Goal: Information Seeking & Learning: Learn about a topic

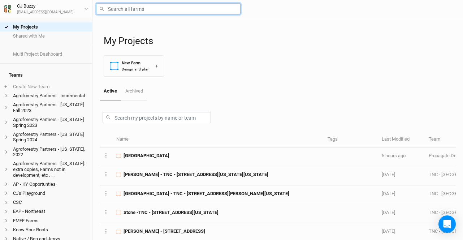
click at [154, 7] on input "text" at bounding box center [168, 8] width 144 height 11
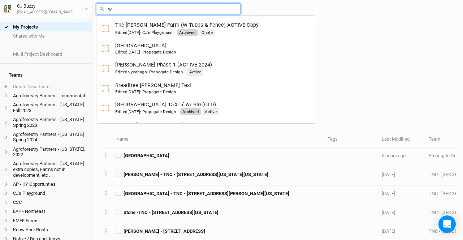
type input "wi"
type input "wilcox - TNC - 22501 New York Highway 342, Watertown, New York 13601, United St…"
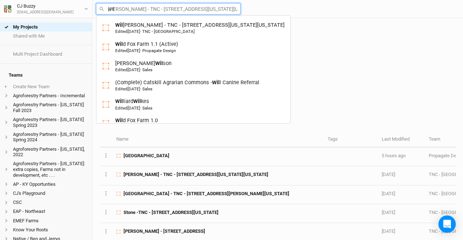
type input "wild"
type input "wild Fox Farm 1.1 (Active)"
type input "wild"
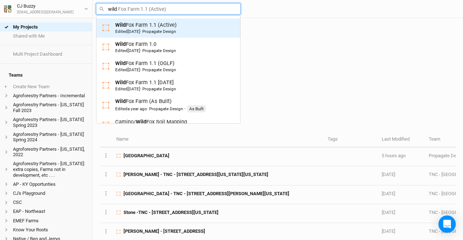
click at [168, 28] on div "Wild Fox Farm 1.1 (Active) Edited 3 years ago · Propagate Design" at bounding box center [145, 27] width 61 height 13
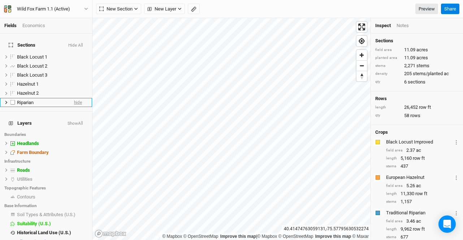
click at [74, 98] on span "hide" at bounding box center [78, 102] width 8 height 9
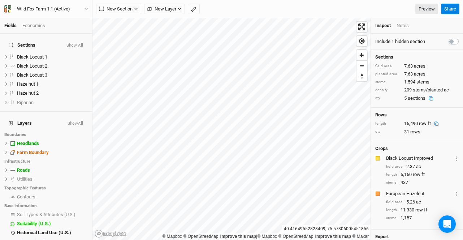
click at [435, 126] on icon at bounding box center [436, 123] width 5 height 5
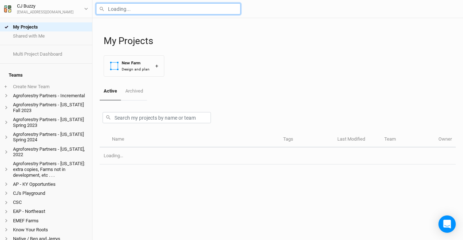
click at [154, 8] on input "text" at bounding box center [168, 8] width 144 height 11
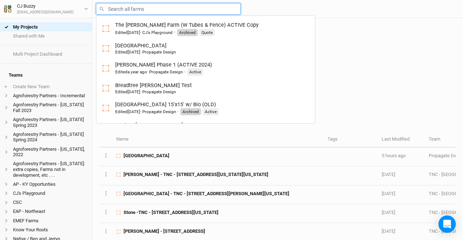
click at [154, 10] on input "text" at bounding box center [168, 8] width 144 height 11
type input "rosy"
type input "rosy Meadows 2.0"
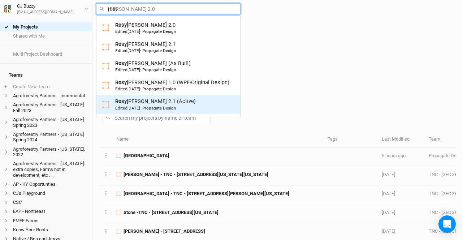
click at [140, 106] on span "2 years ago" at bounding box center [134, 107] width 13 height 5
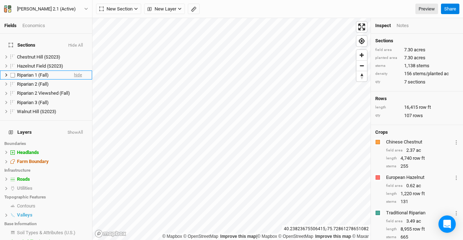
click at [74, 70] on span "hide" at bounding box center [78, 74] width 8 height 9
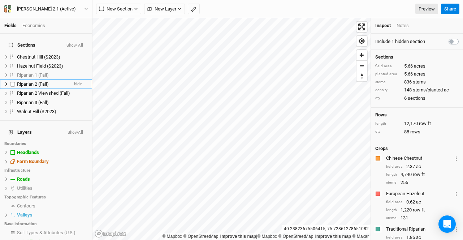
click at [74, 80] on span "hide" at bounding box center [78, 84] width 8 height 9
click at [74, 89] on span "hide" at bounding box center [78, 93] width 8 height 9
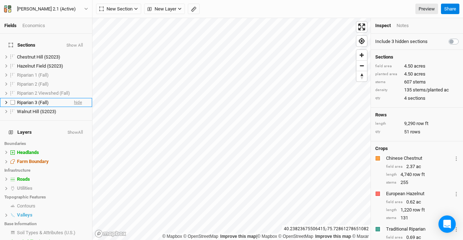
click at [74, 98] on span "hide" at bounding box center [78, 102] width 8 height 9
click at [435, 126] on icon at bounding box center [434, 123] width 5 height 5
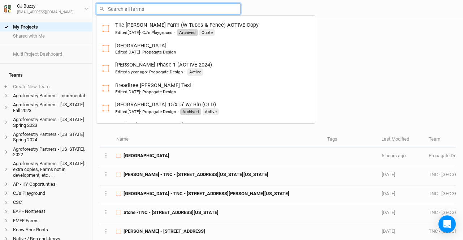
click at [113, 8] on input "text" at bounding box center [168, 8] width 144 height 11
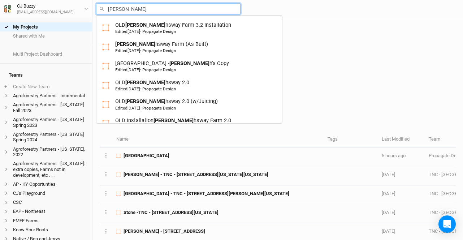
type input "sarah"
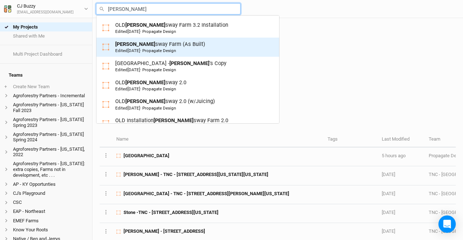
click at [186, 51] on div "Sarah sway Farm (As Built) Edited 2 years ago · Propagate Design" at bounding box center [187, 46] width 171 height 13
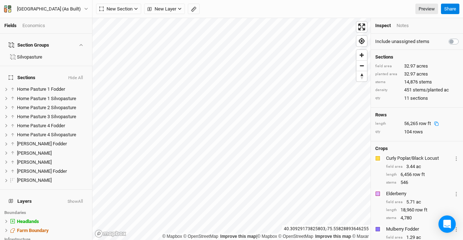
click at [434, 126] on icon at bounding box center [436, 123] width 5 height 5
click at [41, 26] on div "Economics" at bounding box center [33, 25] width 23 height 7
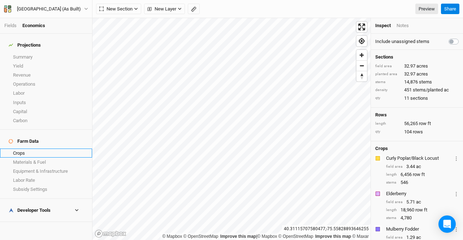
click at [29, 148] on link "Crops" at bounding box center [46, 152] width 92 height 9
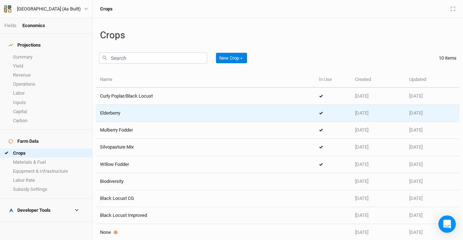
click at [129, 112] on div "Elderberry" at bounding box center [205, 113] width 211 height 7
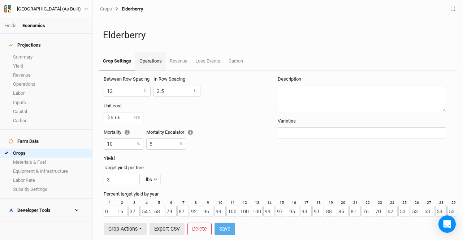
click at [146, 60] on link "Operations" at bounding box center [150, 61] width 30 height 18
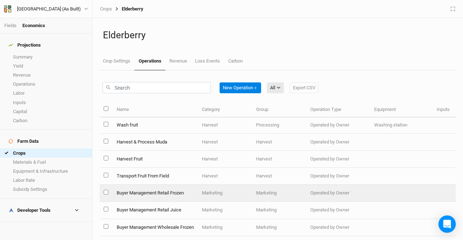
scroll to position [622, 0]
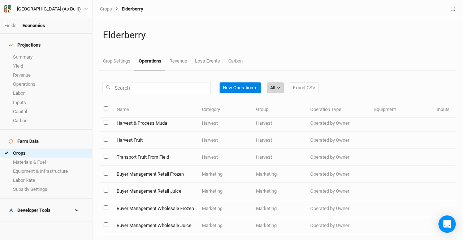
click at [273, 87] on div "All" at bounding box center [272, 87] width 5 height 7
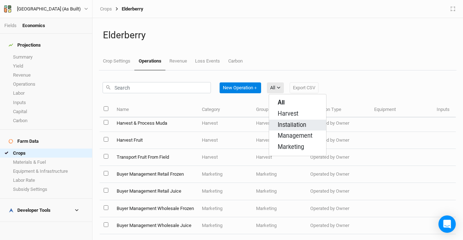
click at [281, 128] on span "Installation" at bounding box center [292, 125] width 29 height 8
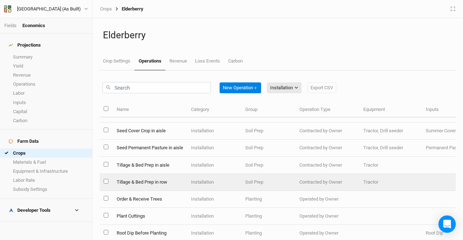
scroll to position [0, 0]
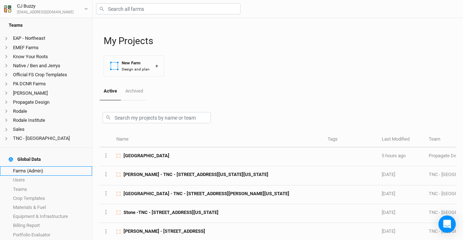
click at [55, 168] on link "Farms (Admin)" at bounding box center [46, 170] width 92 height 9
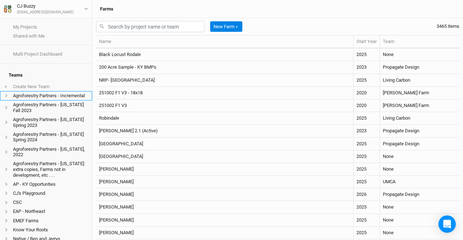
click at [36, 93] on li "Agroforestry Partners - Incremental" at bounding box center [46, 95] width 92 height 9
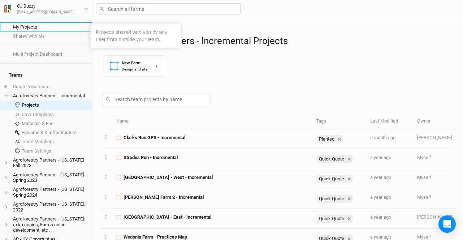
click at [30, 28] on link "My Projects" at bounding box center [46, 26] width 92 height 9
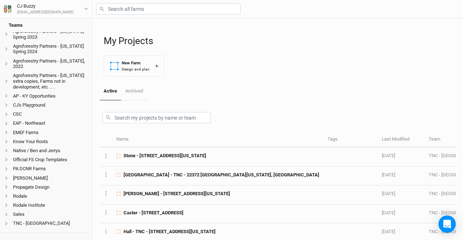
scroll to position [173, 0]
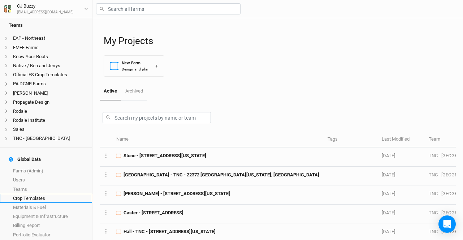
click at [27, 194] on link "Crop Templates" at bounding box center [46, 198] width 92 height 9
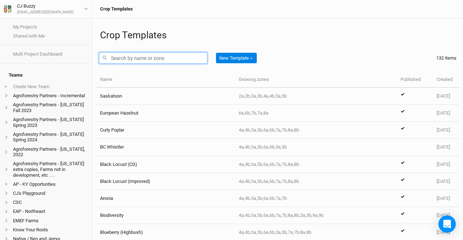
click at [138, 60] on input "text" at bounding box center [153, 57] width 108 height 11
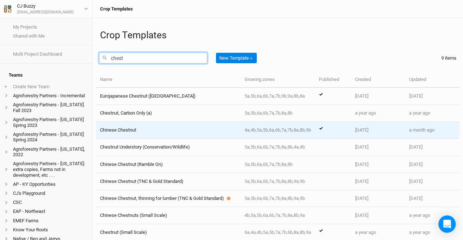
type input "chest"
click at [145, 129] on div "Chinese Chestnut" at bounding box center [168, 130] width 136 height 7
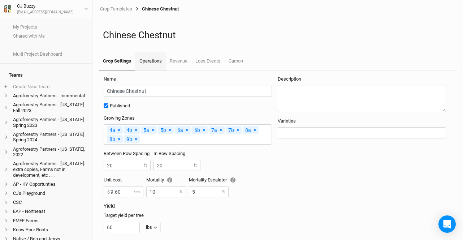
click at [160, 56] on link "Operations" at bounding box center [150, 61] width 30 height 18
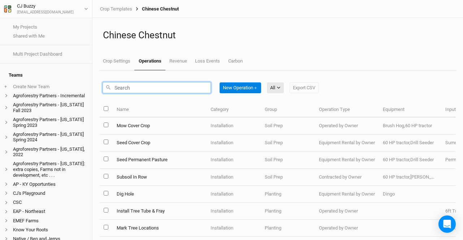
click at [153, 84] on input "text" at bounding box center [157, 87] width 108 height 11
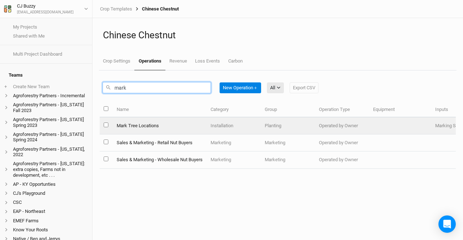
type input "mark"
click at [160, 124] on td "Mark Tree Locations" at bounding box center [159, 125] width 94 height 17
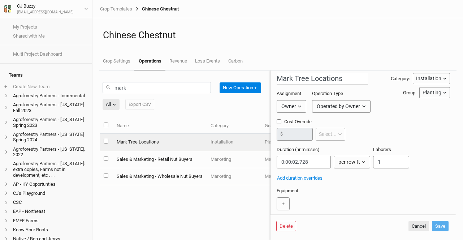
scroll to position [8, 0]
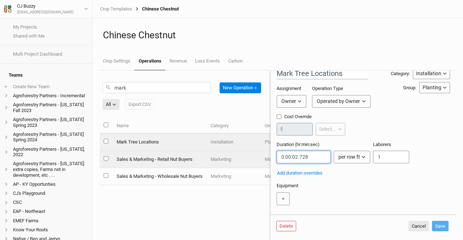
drag, startPoint x: 311, startPoint y: 157, endPoint x: 260, endPoint y: 155, distance: 51.0
click at [260, 155] on div "mark New Operation ＋ All All Harvest Installation Management Marketing Export C…" at bounding box center [278, 154] width 356 height 169
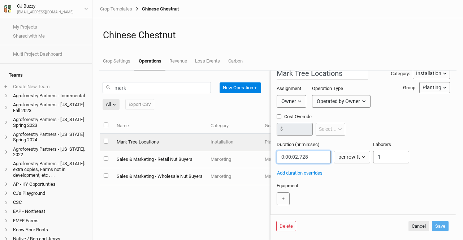
click at [311, 156] on input "string" at bounding box center [304, 157] width 54 height 13
click at [294, 155] on input "string" at bounding box center [304, 157] width 54 height 13
click at [312, 155] on input "string" at bounding box center [304, 157] width 54 height 13
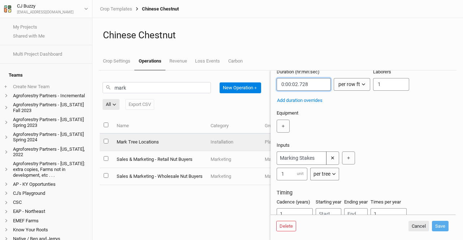
scroll to position [0, 0]
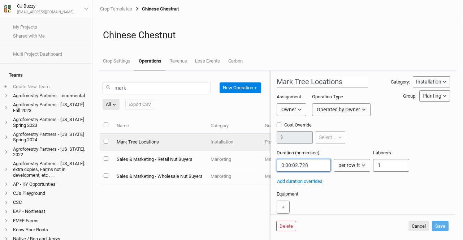
drag, startPoint x: 307, startPoint y: 165, endPoint x: 280, endPoint y: 165, distance: 27.5
click at [280, 165] on input "string" at bounding box center [304, 165] width 54 height 13
click at [312, 165] on input "string" at bounding box center [304, 165] width 54 height 13
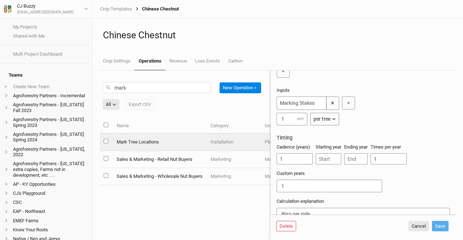
scroll to position [194, 0]
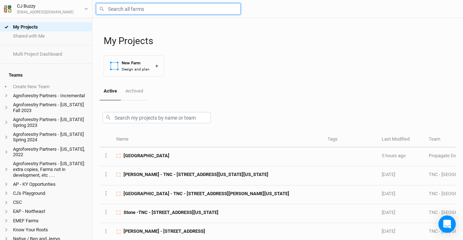
click at [130, 9] on input "text" at bounding box center [168, 8] width 144 height 11
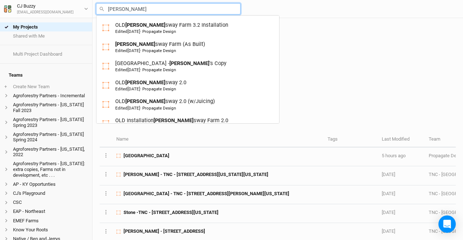
type input "sarahs"
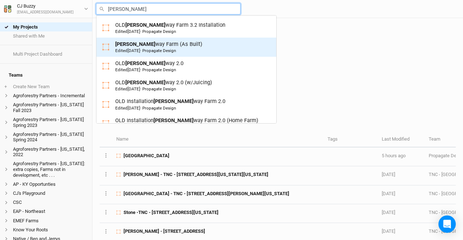
click at [176, 48] on div "Edited 2 years ago · Propagate Design" at bounding box center [145, 51] width 61 height 6
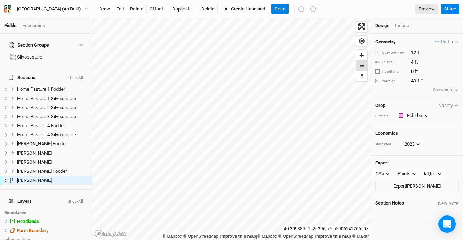
scroll to position [34, 0]
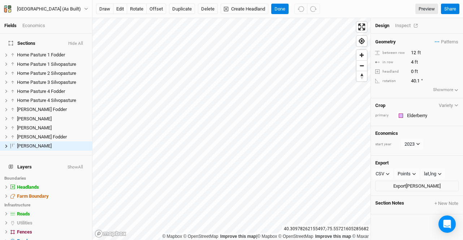
click at [405, 25] on div "Inspect" at bounding box center [408, 25] width 26 height 7
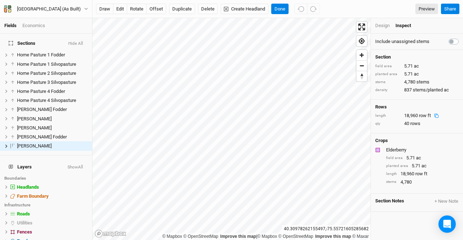
click at [437, 115] on icon at bounding box center [436, 115] width 5 height 5
